Goal: Transaction & Acquisition: Obtain resource

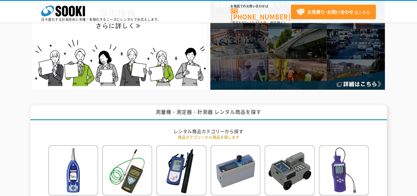
scroll to position [27, 0]
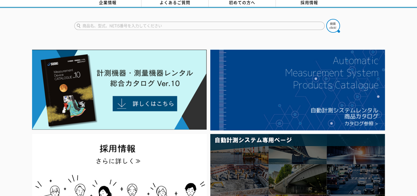
click at [126, 24] on input "text" at bounding box center [199, 26] width 251 height 8
type input "GX-3R"
click at [329, 21] on img at bounding box center [334, 26] width 14 height 14
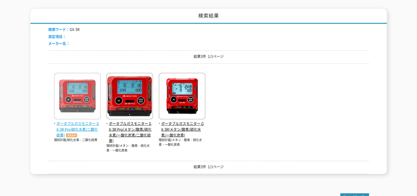
scroll to position [23, 0]
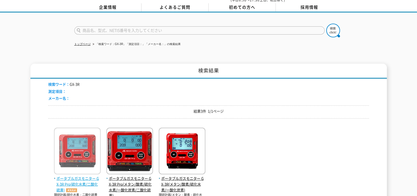
click at [76, 141] on img at bounding box center [77, 152] width 47 height 48
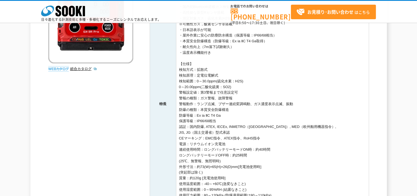
scroll to position [220, 0]
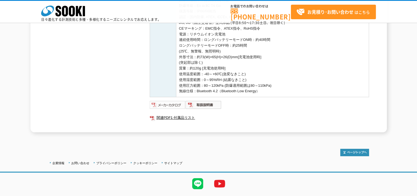
click at [169, 105] on img at bounding box center [168, 104] width 36 height 9
click at [202, 107] on img at bounding box center [204, 104] width 36 height 9
click at [170, 118] on link "関連PDF1 付属品リスト" at bounding box center [260, 117] width 220 height 7
